Goal: Book appointment/travel/reservation

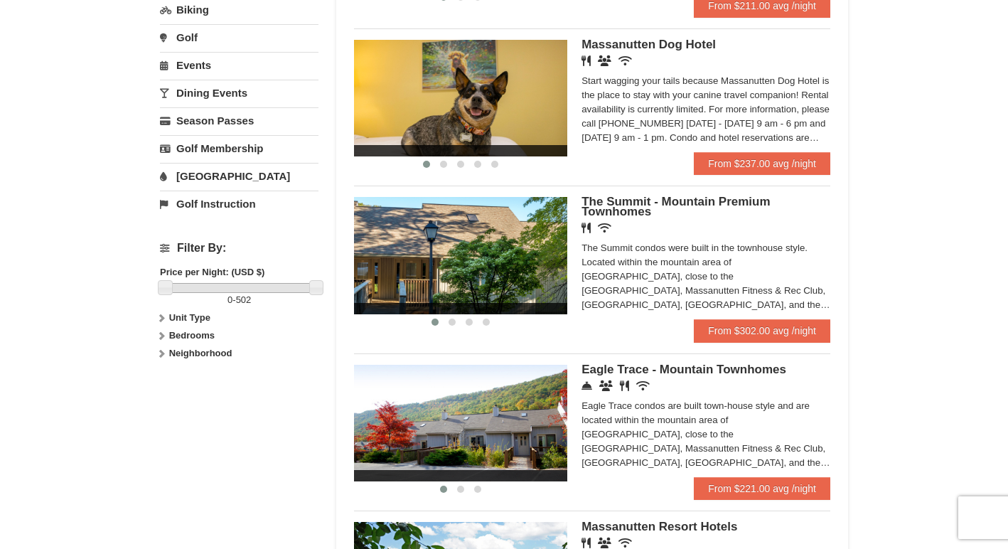
scroll to position [456, 0]
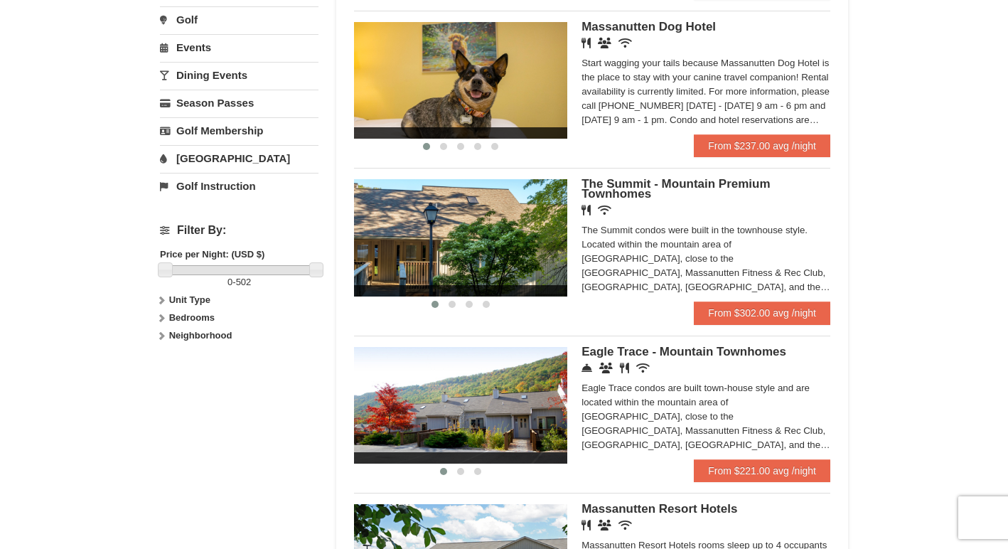
click at [880, 230] on div "× Categories Map List Filter My Itinerary Questions? [PHONE_NUMBER] Lodging Arr…" at bounding box center [504, 141] width 1008 height 1096
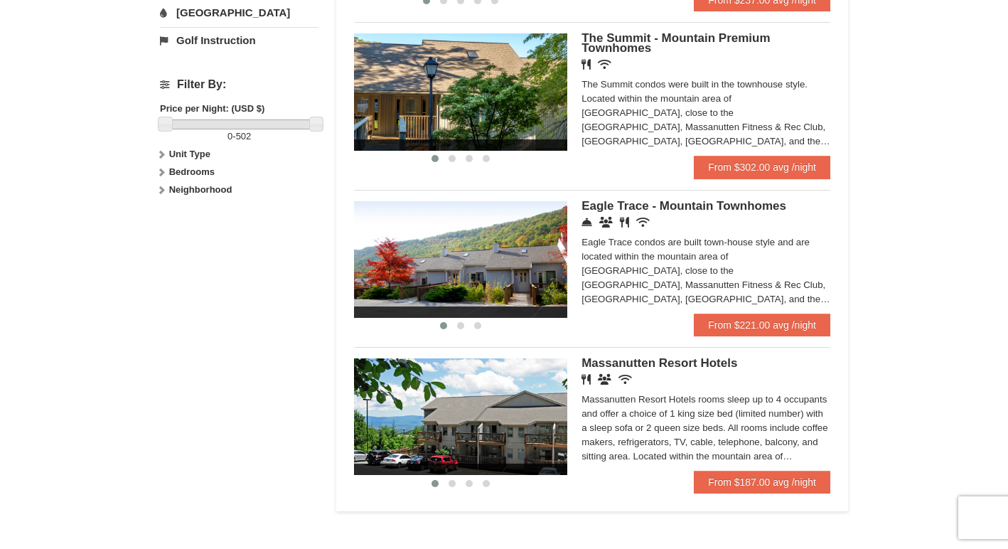
scroll to position [614, 0]
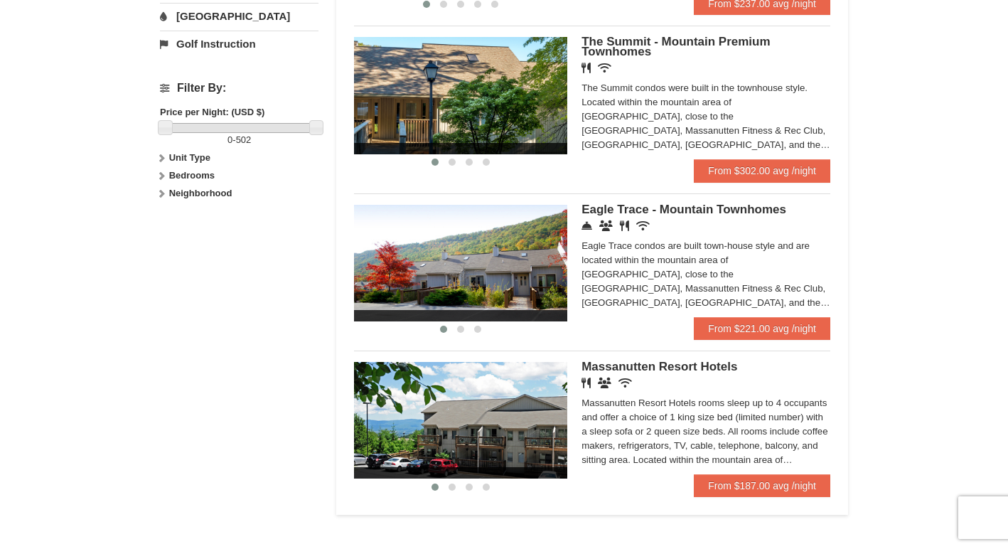
scroll to position [598, 0]
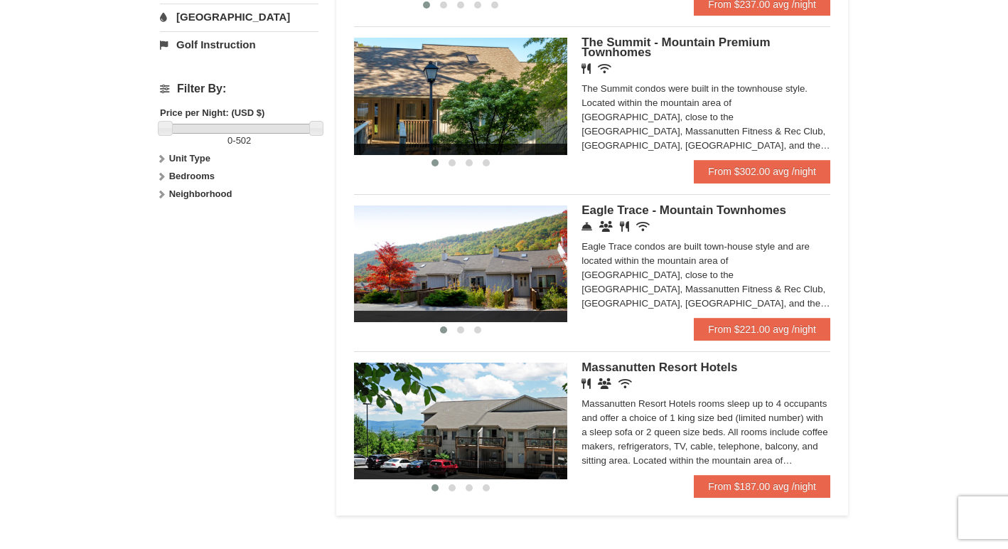
click at [880, 230] on div "× Categories Map List Filter My Itinerary Questions? [PHONE_NUMBER] Lodging Arr…" at bounding box center [504, 0] width 1008 height 1096
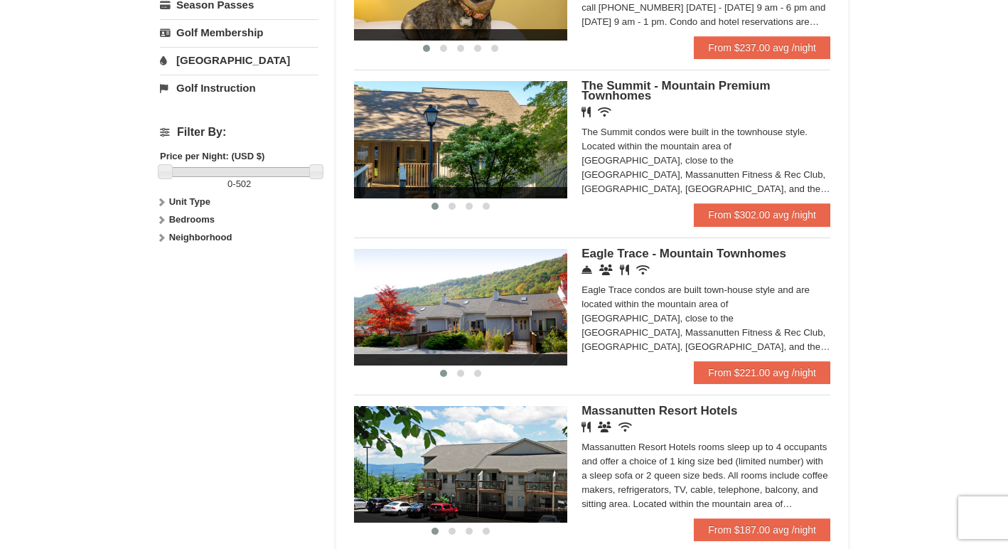
scroll to position [554, 0]
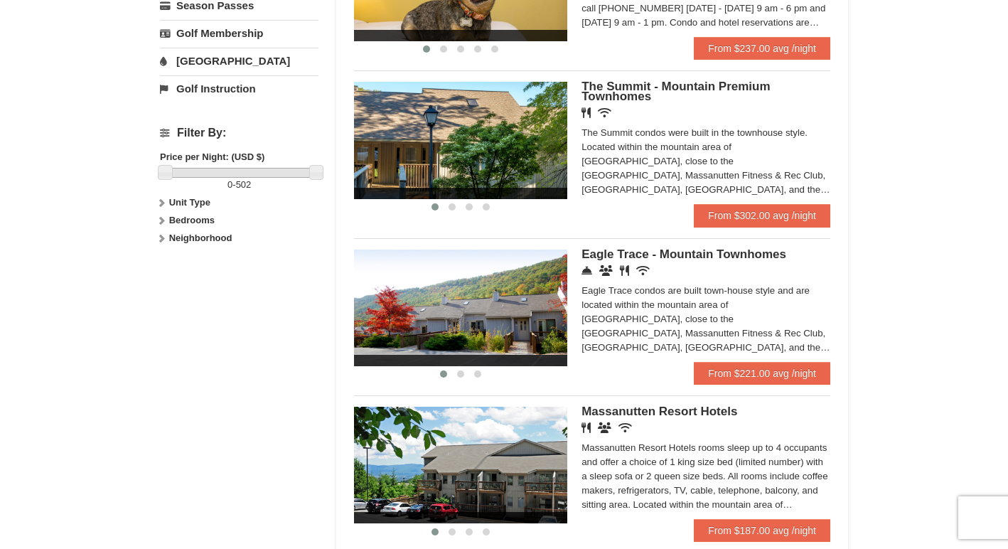
click at [880, 230] on div "× Categories Map List Filter My Itinerary Questions? [PHONE_NUMBER] Lodging Arr…" at bounding box center [504, 44] width 1008 height 1096
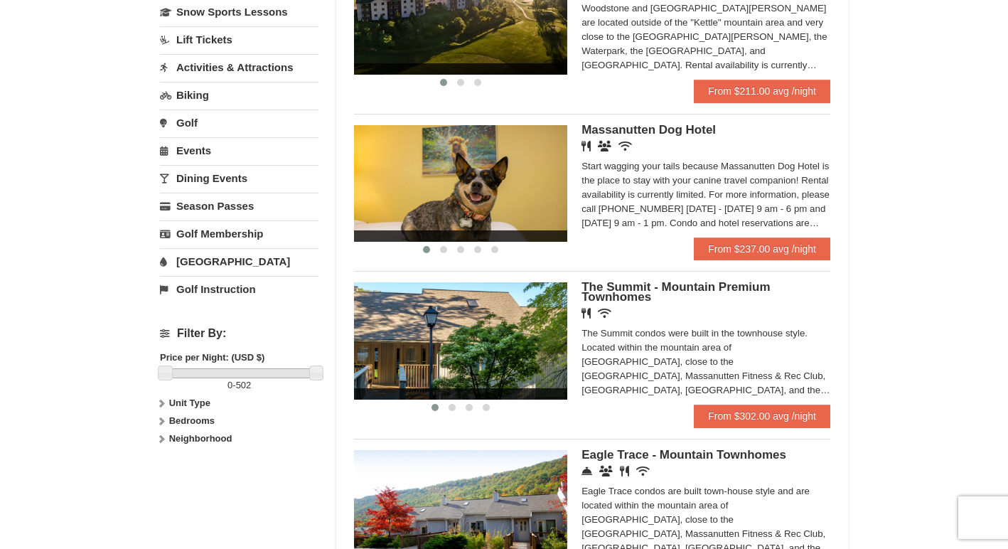
scroll to position [317, 0]
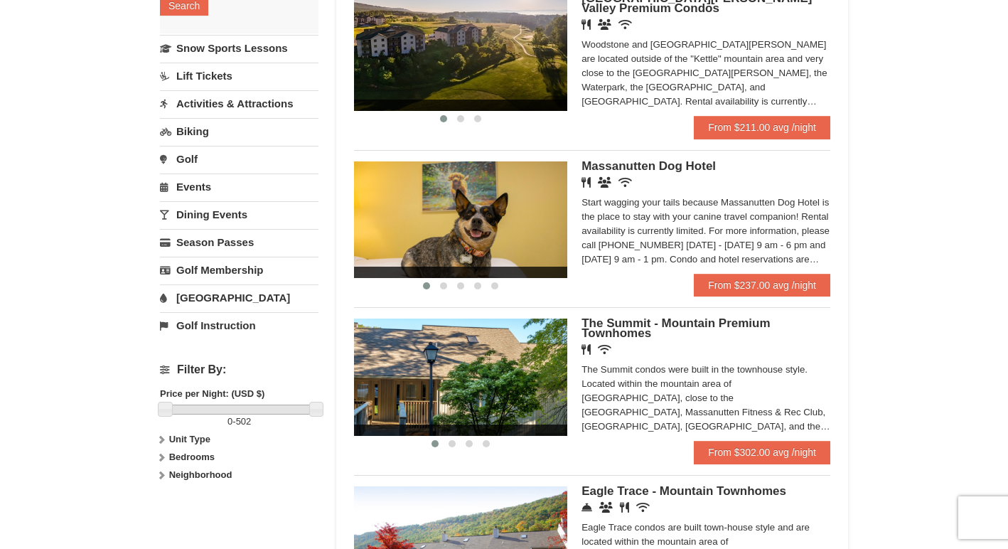
click at [880, 230] on div "× Categories Map List Filter My Itinerary Questions? [PHONE_NUMBER] Lodging Arr…" at bounding box center [504, 281] width 1008 height 1096
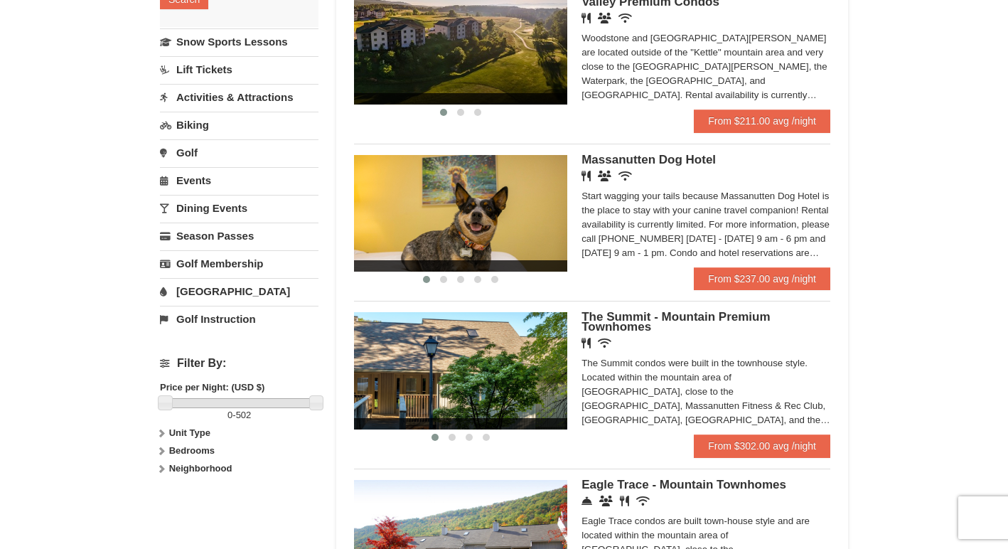
scroll to position [475, 0]
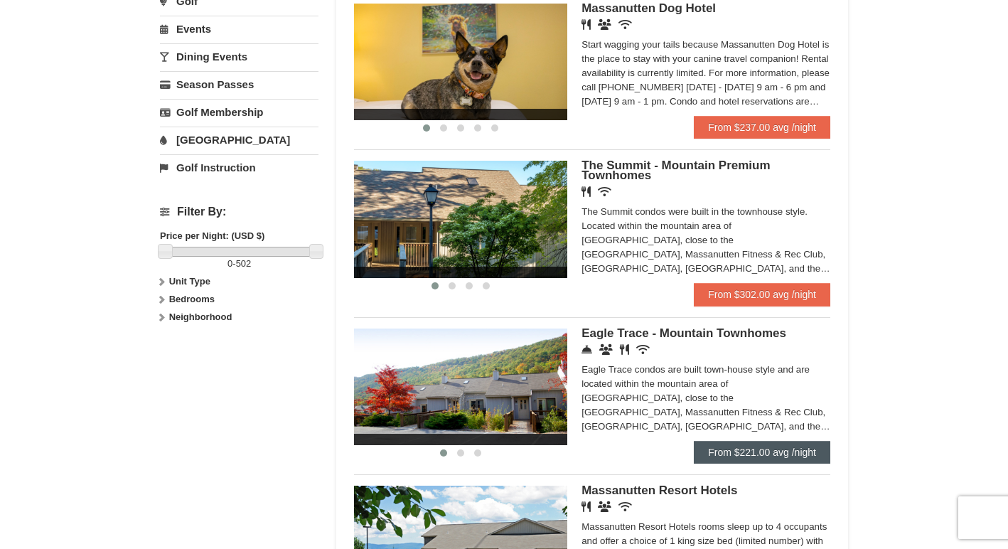
click at [778, 447] on link "From $221.00 avg /night" at bounding box center [762, 452] width 137 height 23
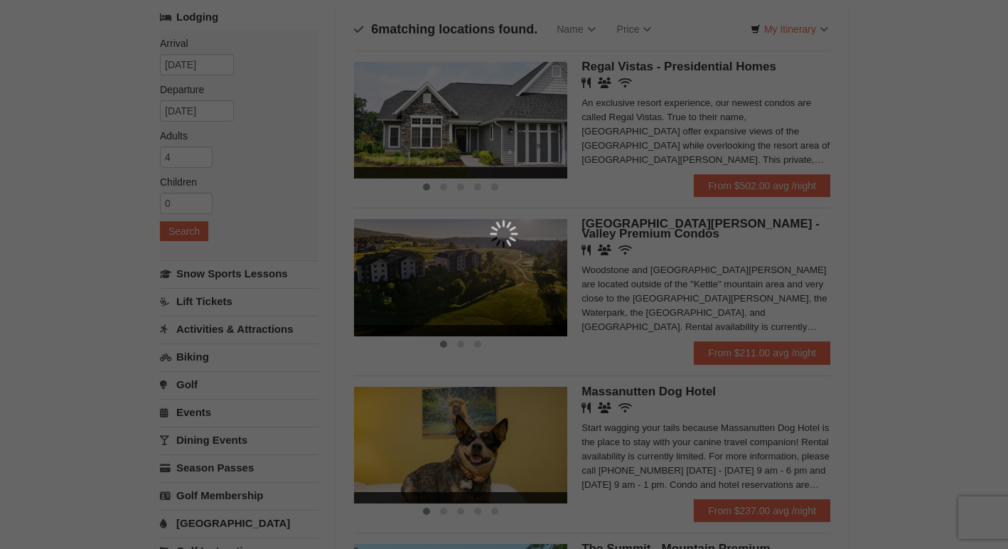
scroll to position [93, 0]
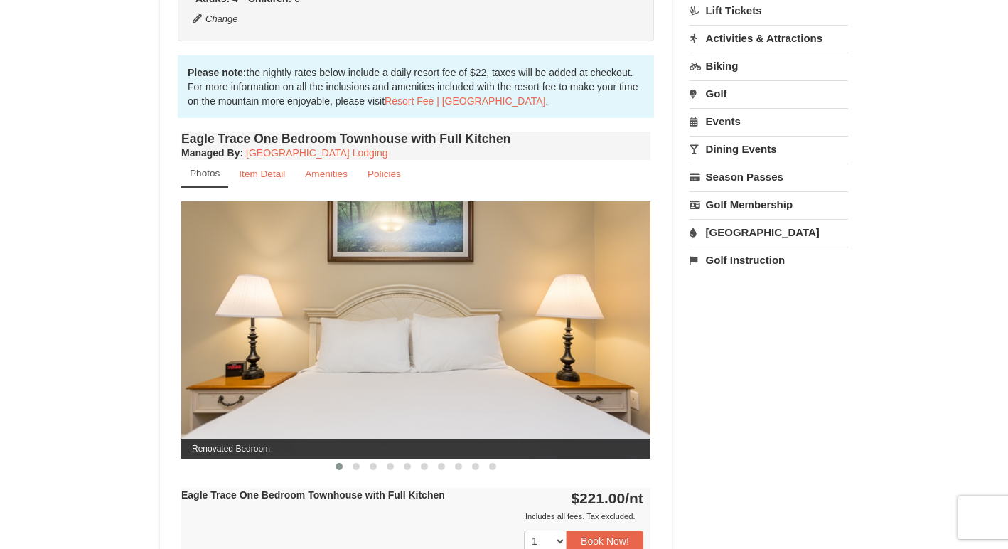
scroll to position [449, 0]
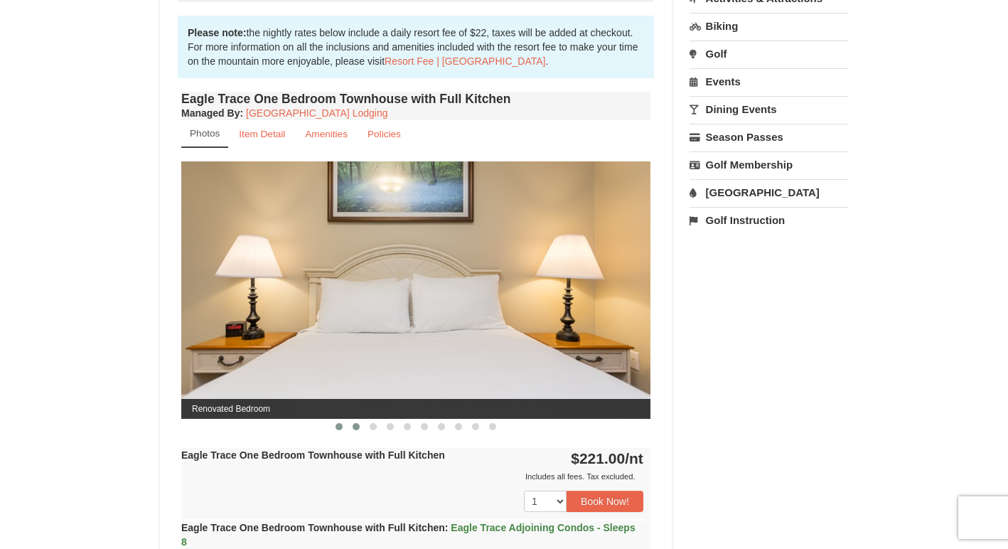
click at [358, 427] on span at bounding box center [356, 426] width 7 height 7
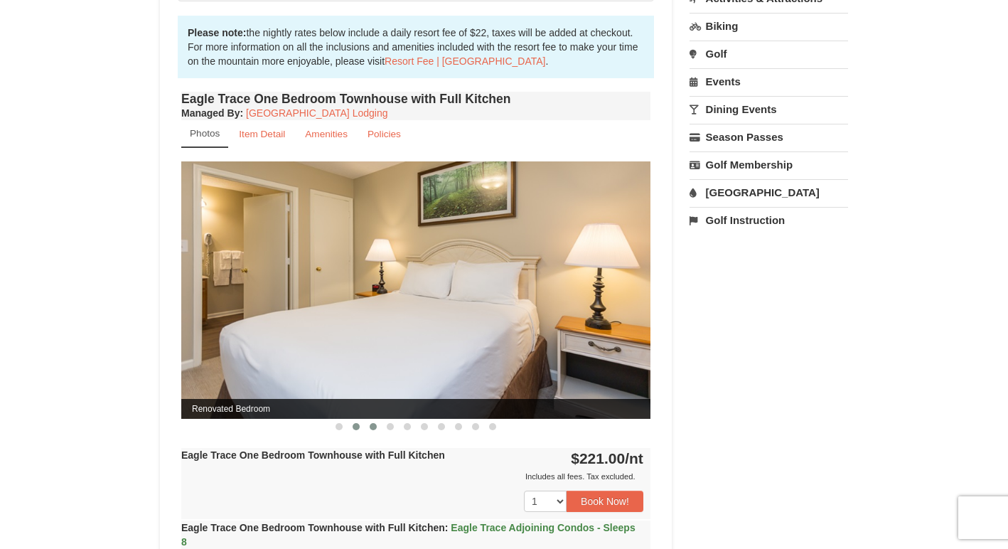
click at [367, 427] on button at bounding box center [373, 427] width 17 height 14
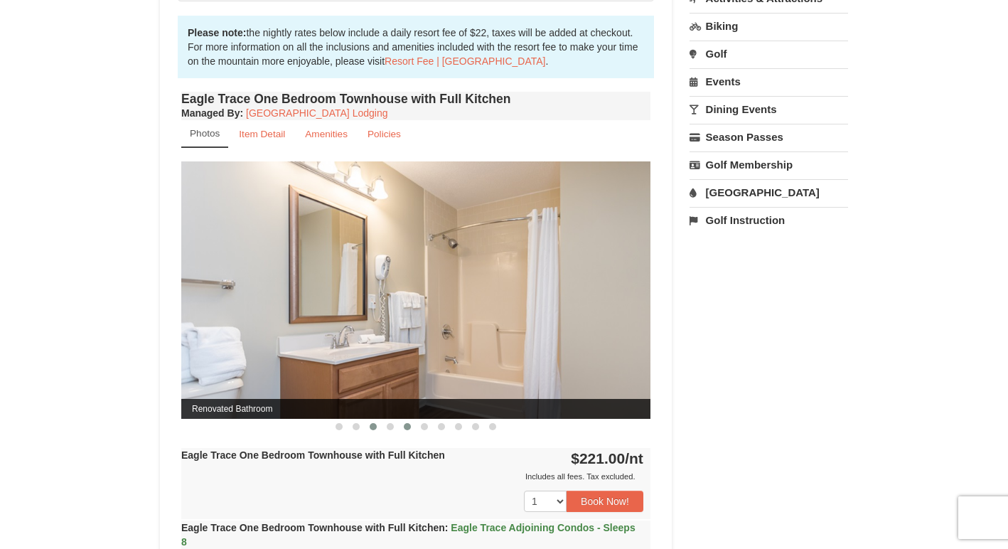
click at [410, 431] on button at bounding box center [407, 427] width 17 height 14
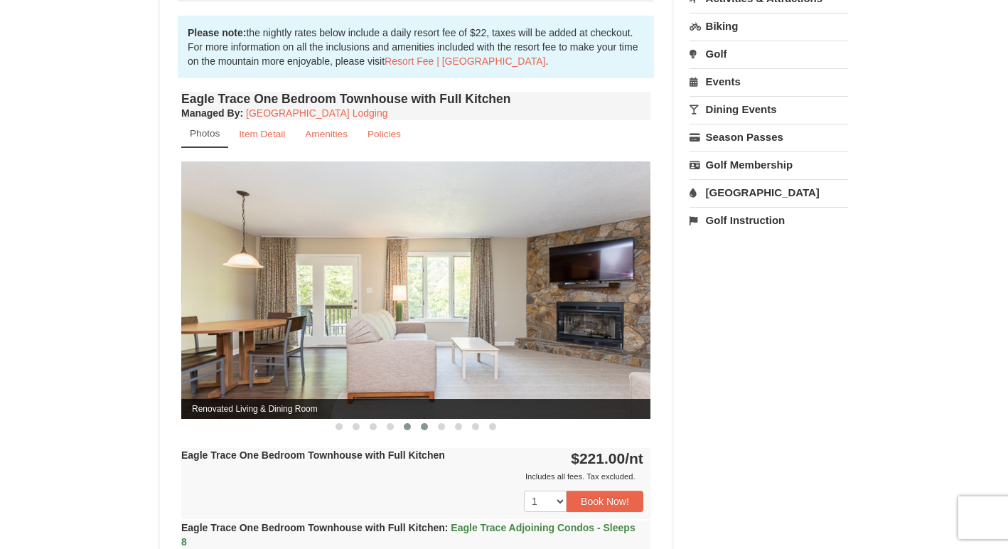
click at [426, 434] on button at bounding box center [424, 427] width 17 height 14
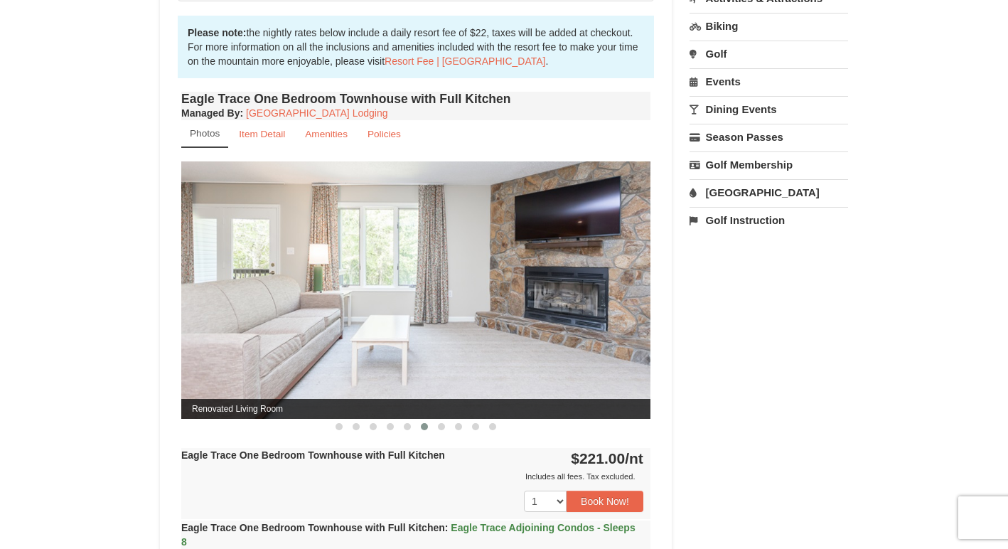
click at [444, 435] on div "Eagle Trace One Bedroom Townhouse with Full Kitchen Managed By : Massanutten Re…" at bounding box center [416, 379] width 476 height 582
click at [444, 428] on span at bounding box center [441, 426] width 7 height 7
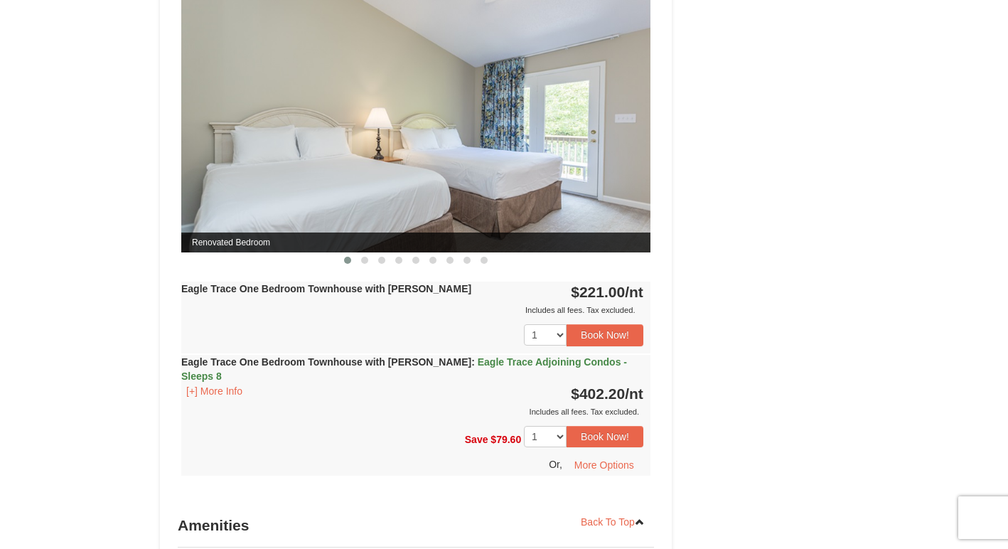
scroll to position [1220, 0]
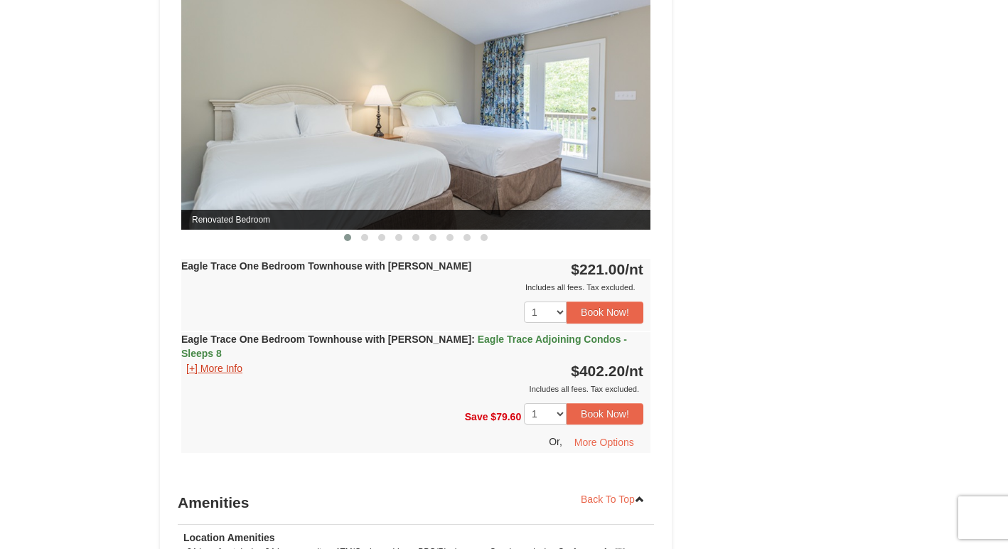
click at [235, 361] on button "[+] More Info" at bounding box center [214, 369] width 66 height 16
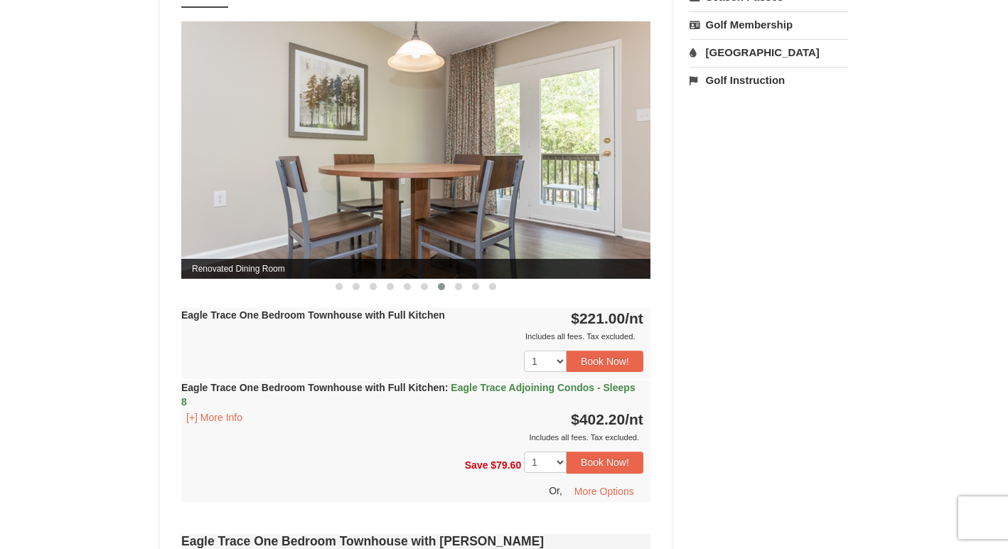
scroll to position [405, 0]
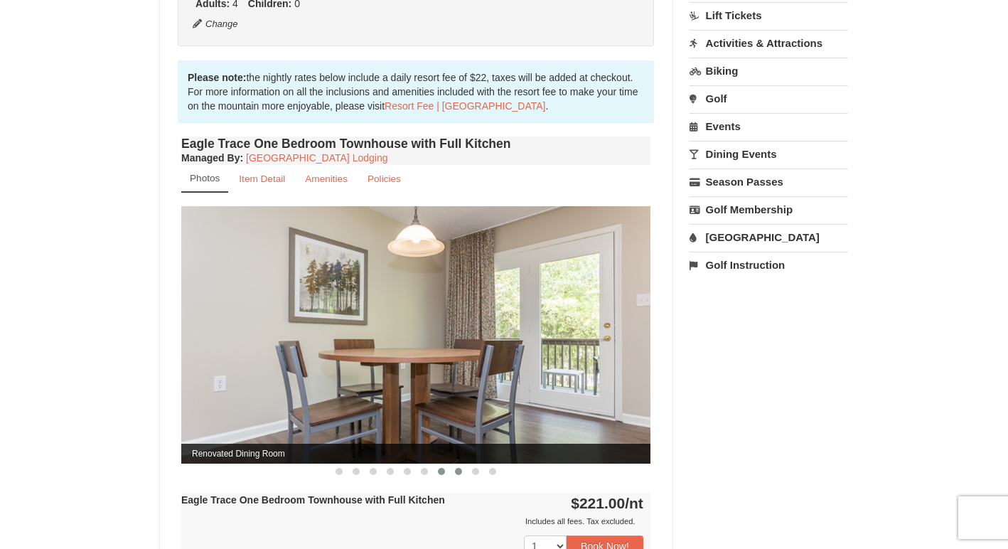
click at [463, 468] on button at bounding box center [458, 471] width 17 height 14
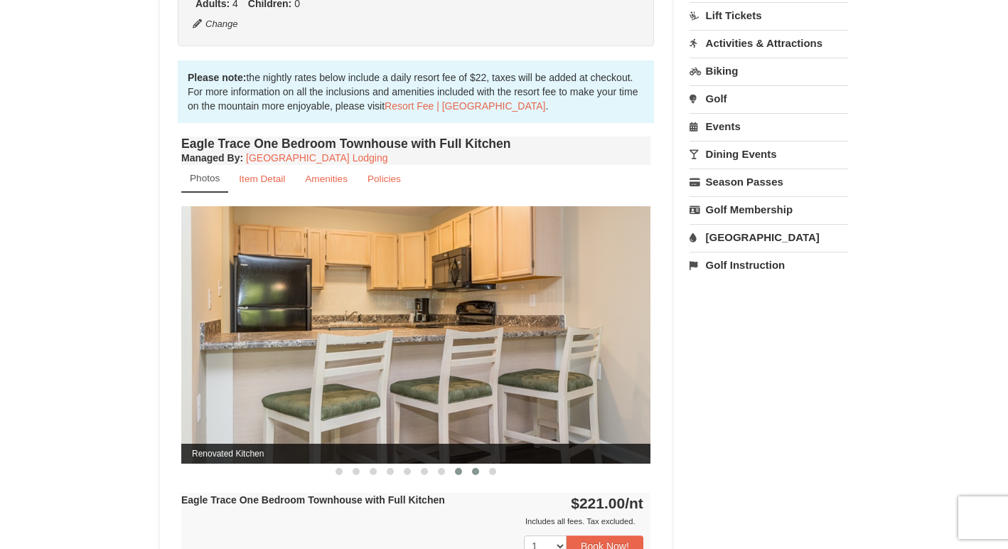
click at [479, 472] on span at bounding box center [475, 471] width 7 height 7
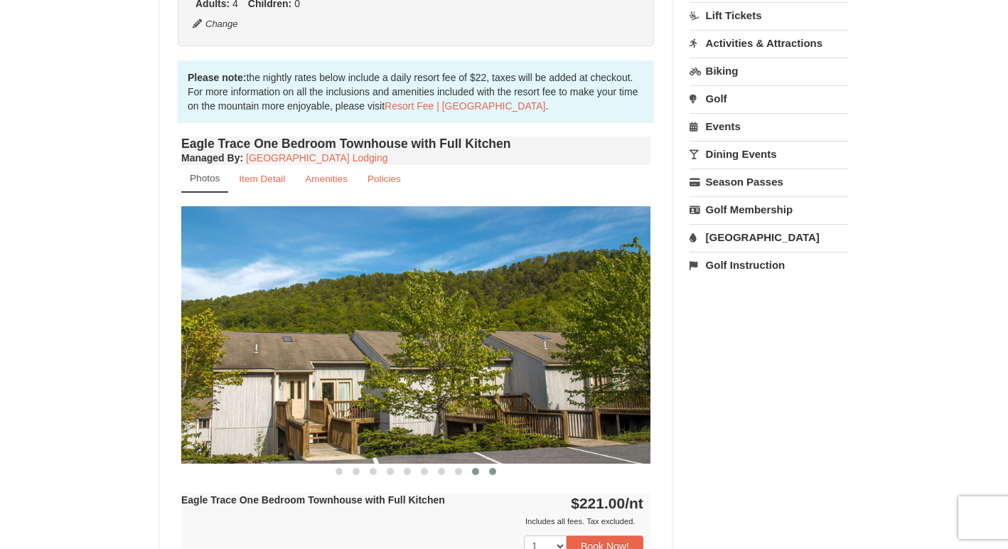
click at [496, 471] on span at bounding box center [492, 471] width 7 height 7
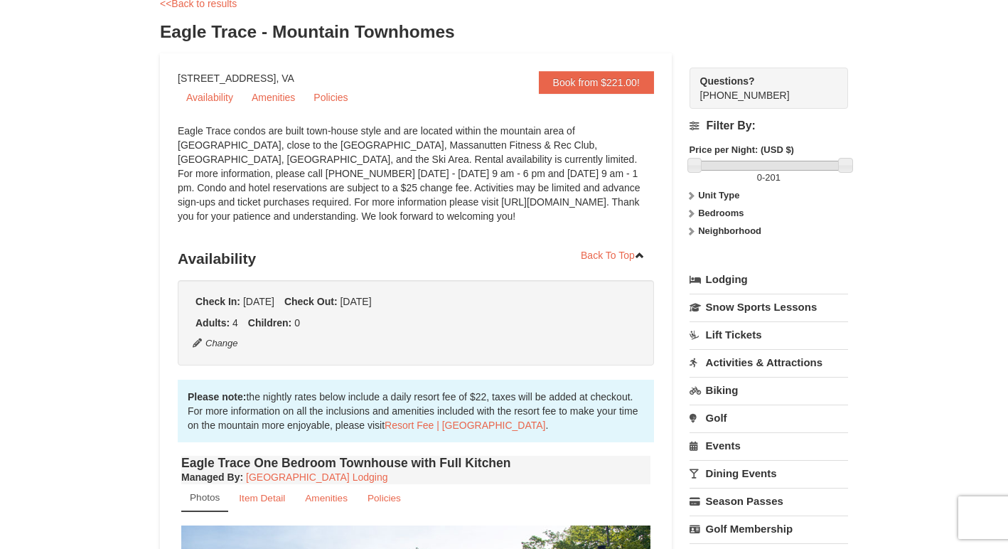
scroll to position [63, 0]
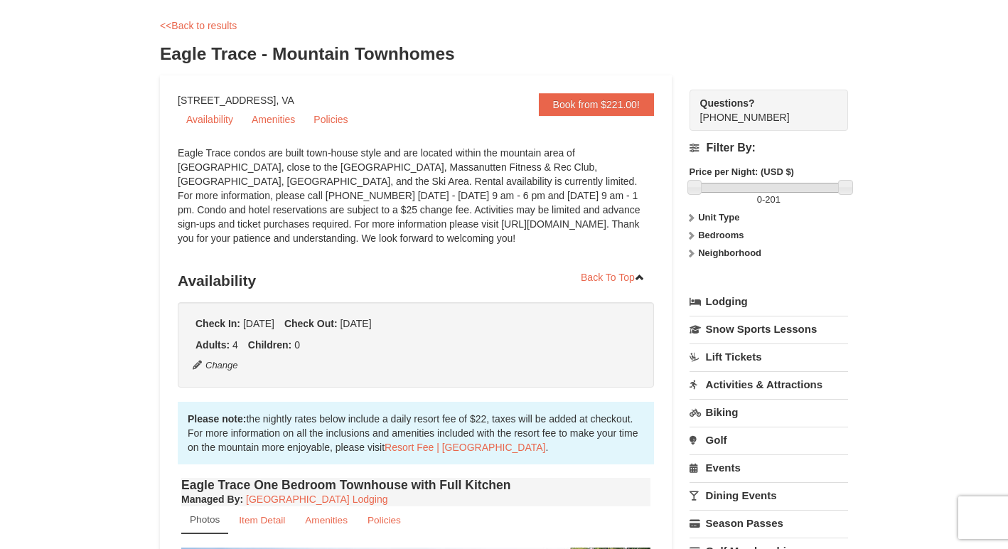
click at [570, 218] on div "Eagle Trace condos are built town-house style and are located within the mounta…" at bounding box center [416, 203] width 476 height 114
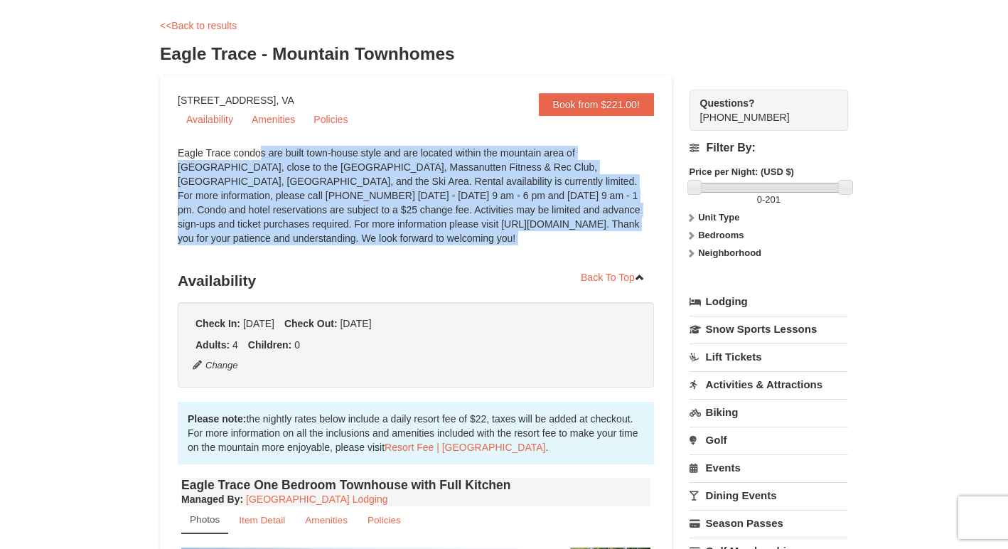
click at [570, 218] on div "Eagle Trace condos are built town-house style and are located within the mounta…" at bounding box center [416, 203] width 476 height 114
click at [562, 224] on div "Eagle Trace condos are built town-house style and are located within the mounta…" at bounding box center [416, 203] width 476 height 114
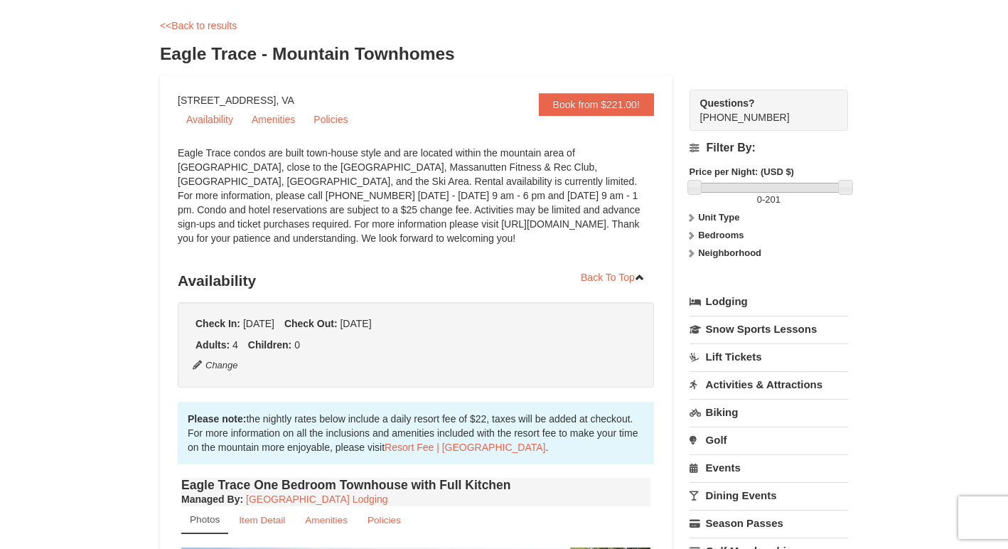
click at [562, 224] on div "Eagle Trace condos are built town-house style and are located within the mounta…" at bounding box center [416, 203] width 476 height 114
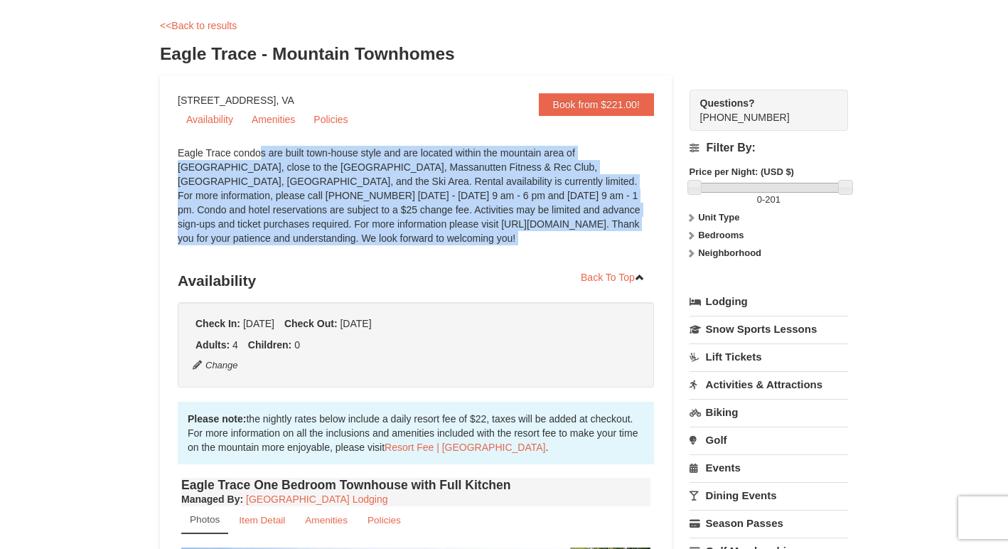
click at [562, 224] on div "Eagle Trace condos are built town-house style and are located within the mounta…" at bounding box center [416, 203] width 476 height 114
click at [550, 242] on div "Eagle Trace condos are built town-house style and are located within the mounta…" at bounding box center [416, 203] width 476 height 114
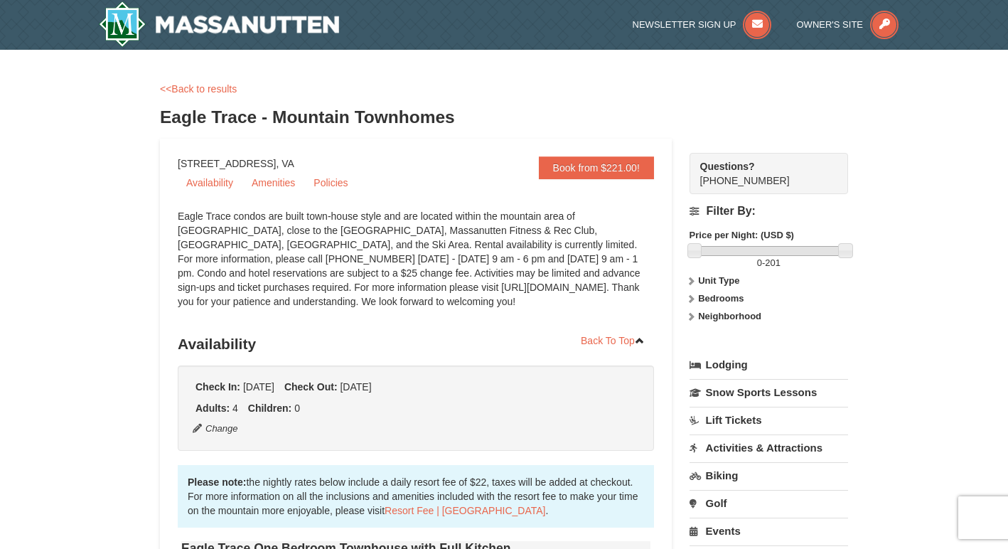
scroll to position [0, 0]
click at [211, 92] on link "<<Back to results" at bounding box center [198, 88] width 77 height 11
